Goal: Task Accomplishment & Management: Complete application form

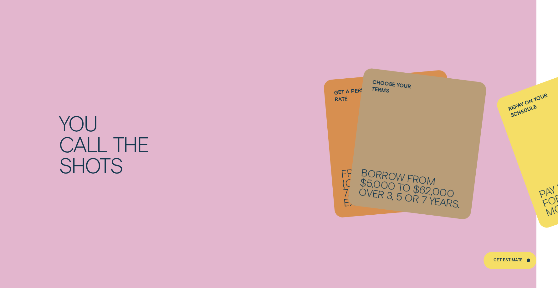
scroll to position [689, 0]
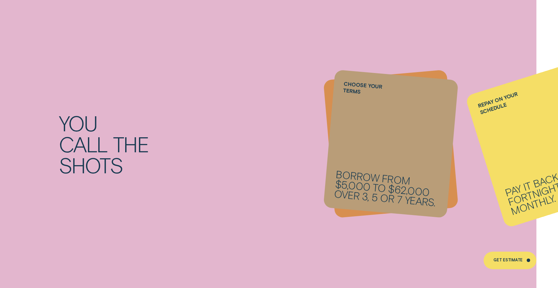
click at [253, 175] on div "You call the shots" at bounding box center [167, 143] width 217 height 63
click at [254, 174] on div "You call the shots" at bounding box center [167, 143] width 217 height 63
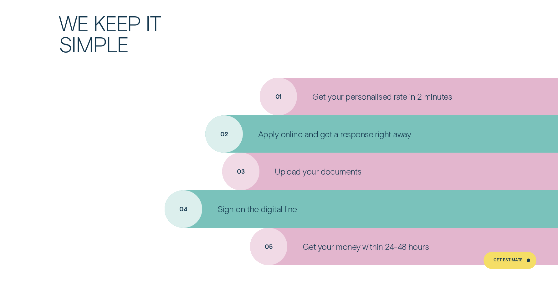
scroll to position [2285, 0]
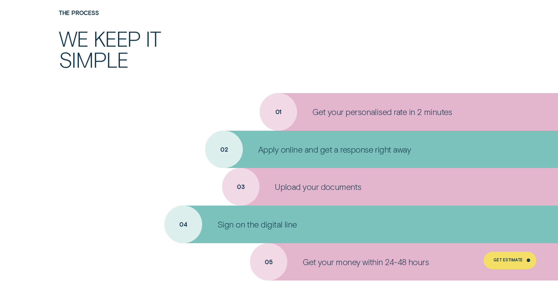
click at [339, 151] on p "Apply online and get a response right away" at bounding box center [334, 149] width 153 height 11
click at [223, 148] on div "Apply online and get a response right away" at bounding box center [381, 150] width 353 height 38
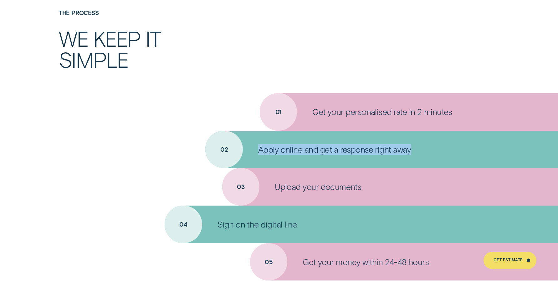
click at [223, 148] on div "Apply online and get a response right away" at bounding box center [381, 150] width 353 height 38
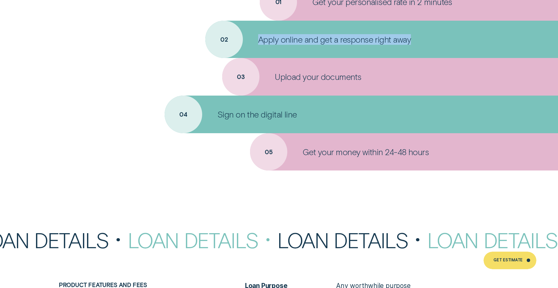
scroll to position [2410, 0]
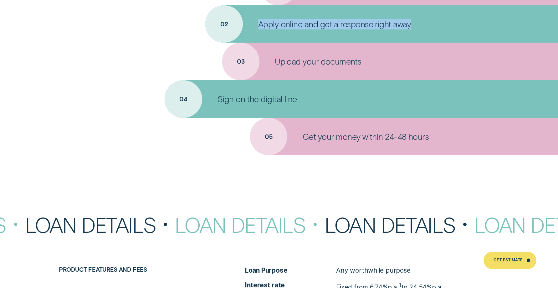
click at [224, 23] on div "Apply online and get a response right away" at bounding box center [381, 24] width 353 height 38
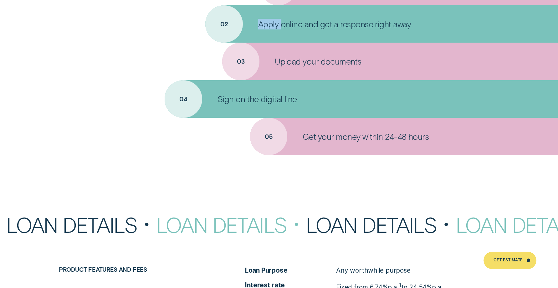
click at [224, 23] on div "Apply online and get a response right away" at bounding box center [381, 24] width 353 height 38
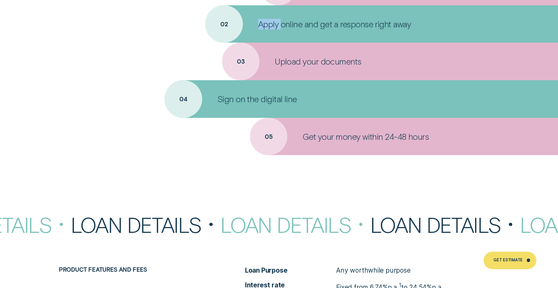
drag, startPoint x: 224, startPoint y: 23, endPoint x: 282, endPoint y: 25, distance: 58.3
click at [282, 25] on p "Apply online and get a response right away" at bounding box center [334, 24] width 153 height 11
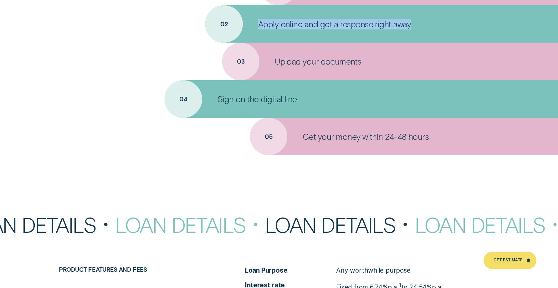
drag, startPoint x: 259, startPoint y: 23, endPoint x: 417, endPoint y: 21, distance: 158.1
click at [417, 21] on div "Apply online and get a response right away" at bounding box center [381, 24] width 353 height 38
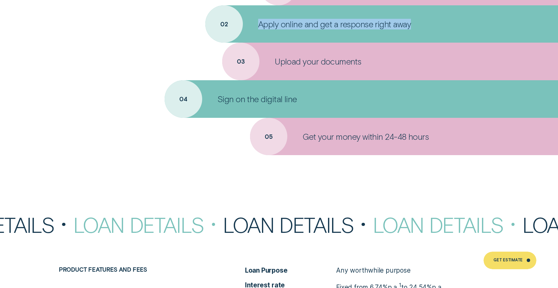
click at [265, 23] on p "Apply online and get a response right away" at bounding box center [334, 24] width 153 height 11
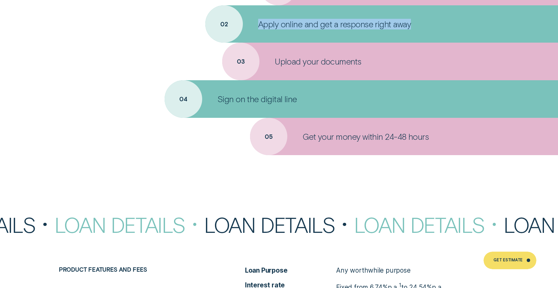
click at [265, 23] on p "Apply online and get a response right away" at bounding box center [334, 24] width 153 height 11
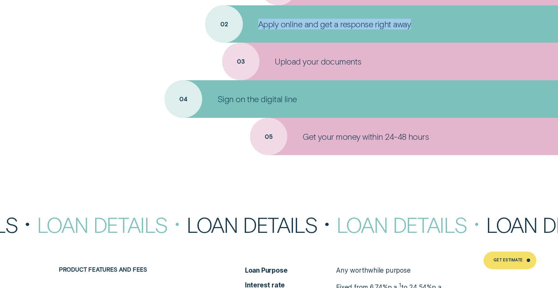
click at [265, 23] on p "Apply online and get a response right away" at bounding box center [334, 24] width 153 height 11
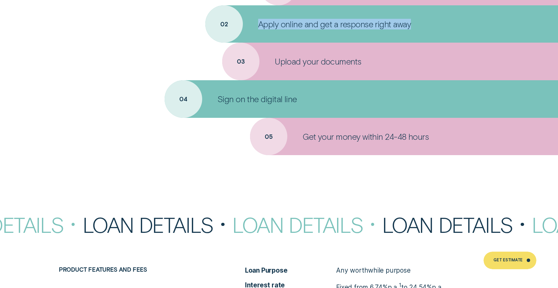
drag, startPoint x: 265, startPoint y: 23, endPoint x: 222, endPoint y: 25, distance: 42.6
click at [222, 25] on div "Apply online and get a response right away" at bounding box center [381, 24] width 353 height 38
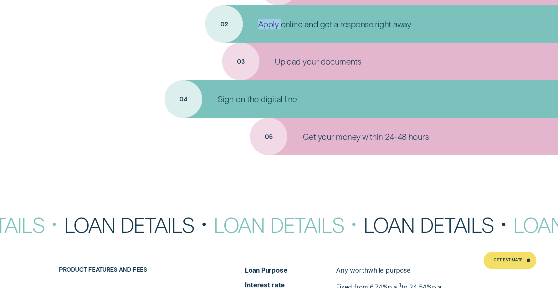
click at [222, 25] on div "Apply online and get a response right away" at bounding box center [381, 24] width 353 height 38
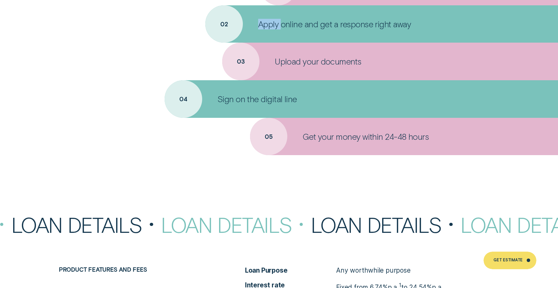
click at [222, 25] on div "Apply online and get a response right away" at bounding box center [381, 24] width 353 height 38
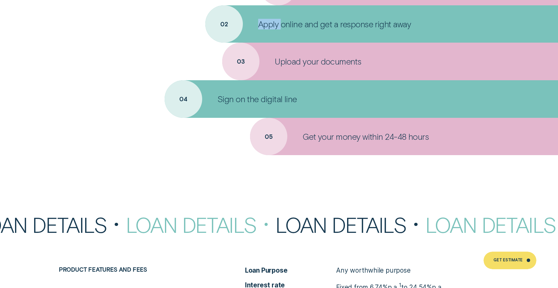
click at [222, 25] on div "Apply online and get a response right away" at bounding box center [381, 24] width 353 height 38
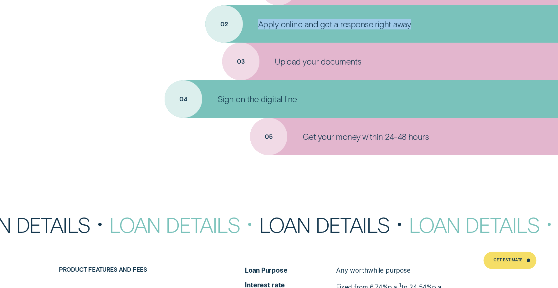
click at [222, 25] on div "Apply online and get a response right away" at bounding box center [381, 24] width 353 height 38
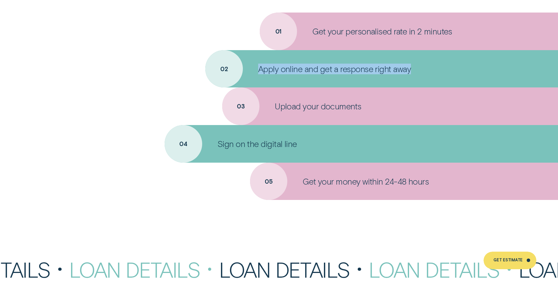
scroll to position [2379, 0]
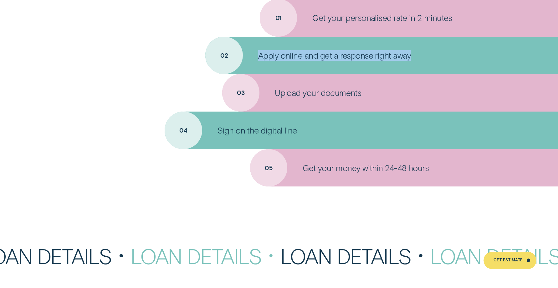
click at [226, 57] on div "Apply online and get a response right away" at bounding box center [381, 56] width 353 height 38
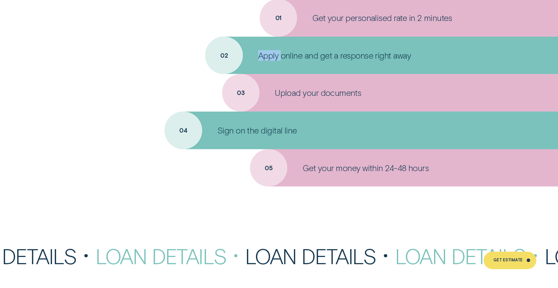
click at [226, 57] on div "Apply online and get a response right away" at bounding box center [381, 56] width 353 height 38
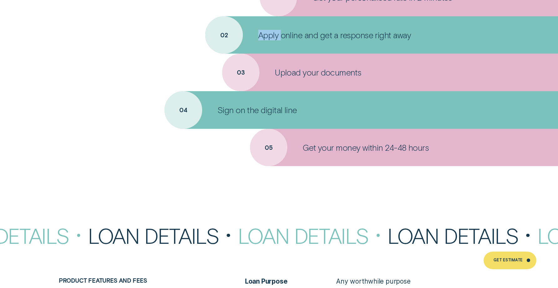
scroll to position [2410, 0]
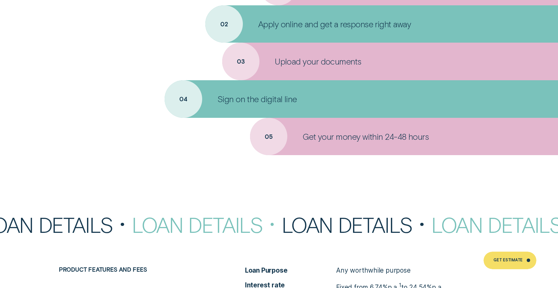
click at [238, 227] on div "Loan Details" at bounding box center [207, 224] width 150 height 21
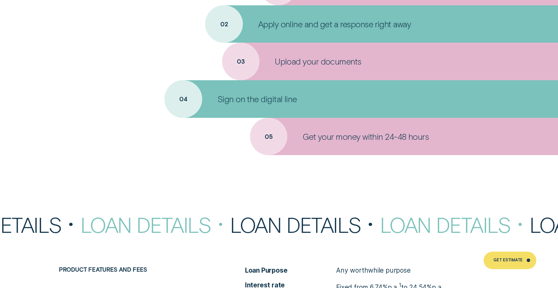
click at [257, 227] on div "Loan Details" at bounding box center [305, 224] width 150 height 21
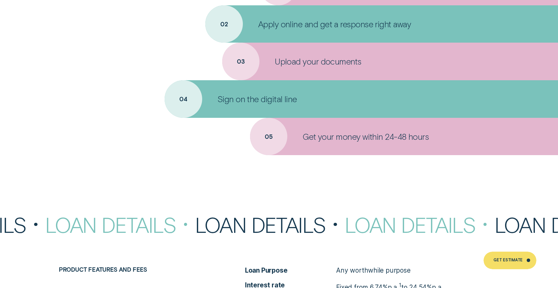
click at [251, 224] on div "Loan Details" at bounding box center [270, 224] width 150 height 21
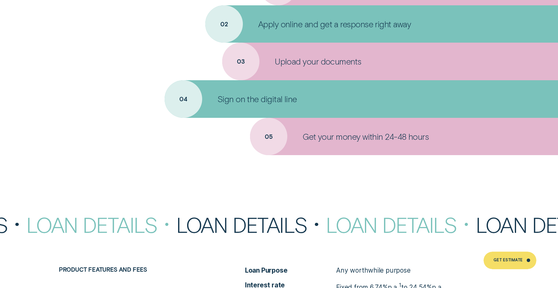
click at [250, 223] on div "Loan Details" at bounding box center [251, 224] width 150 height 21
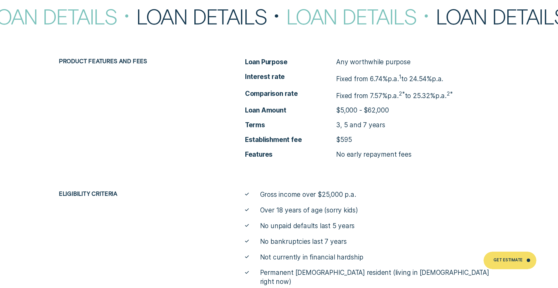
scroll to position [2630, 0]
